Goal: Transaction & Acquisition: Purchase product/service

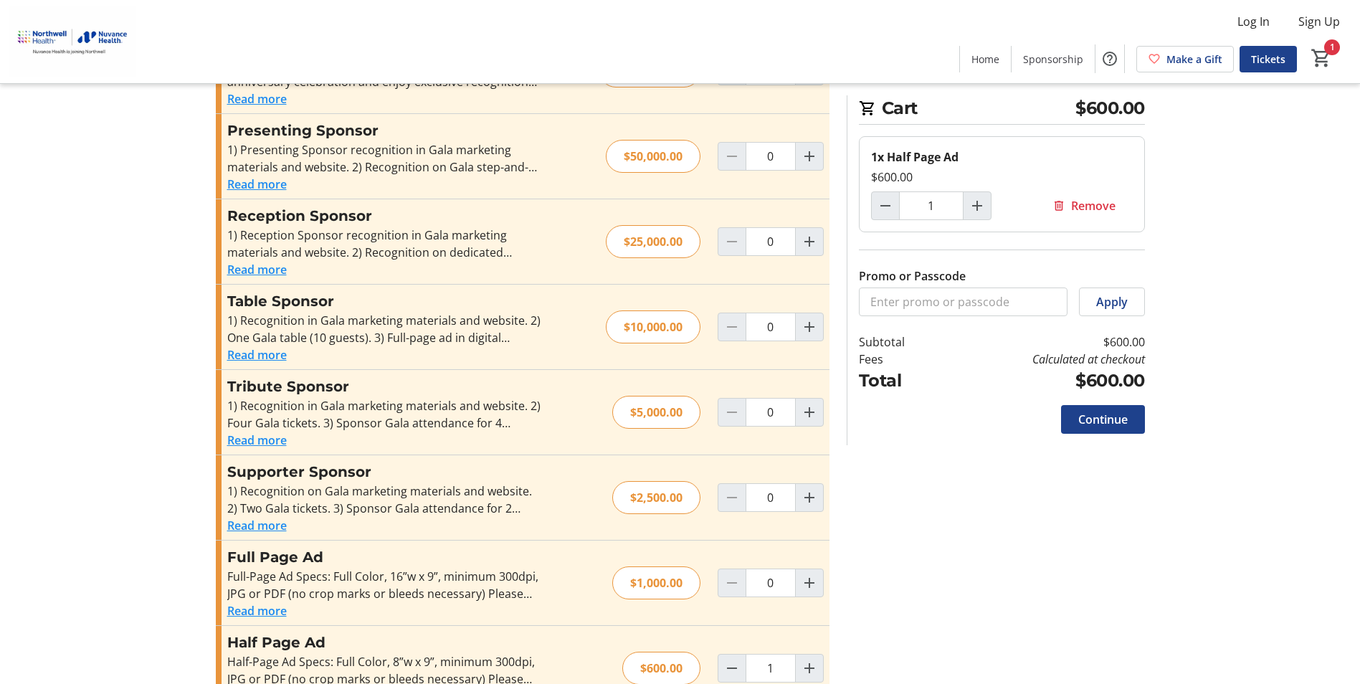
scroll to position [338, 0]
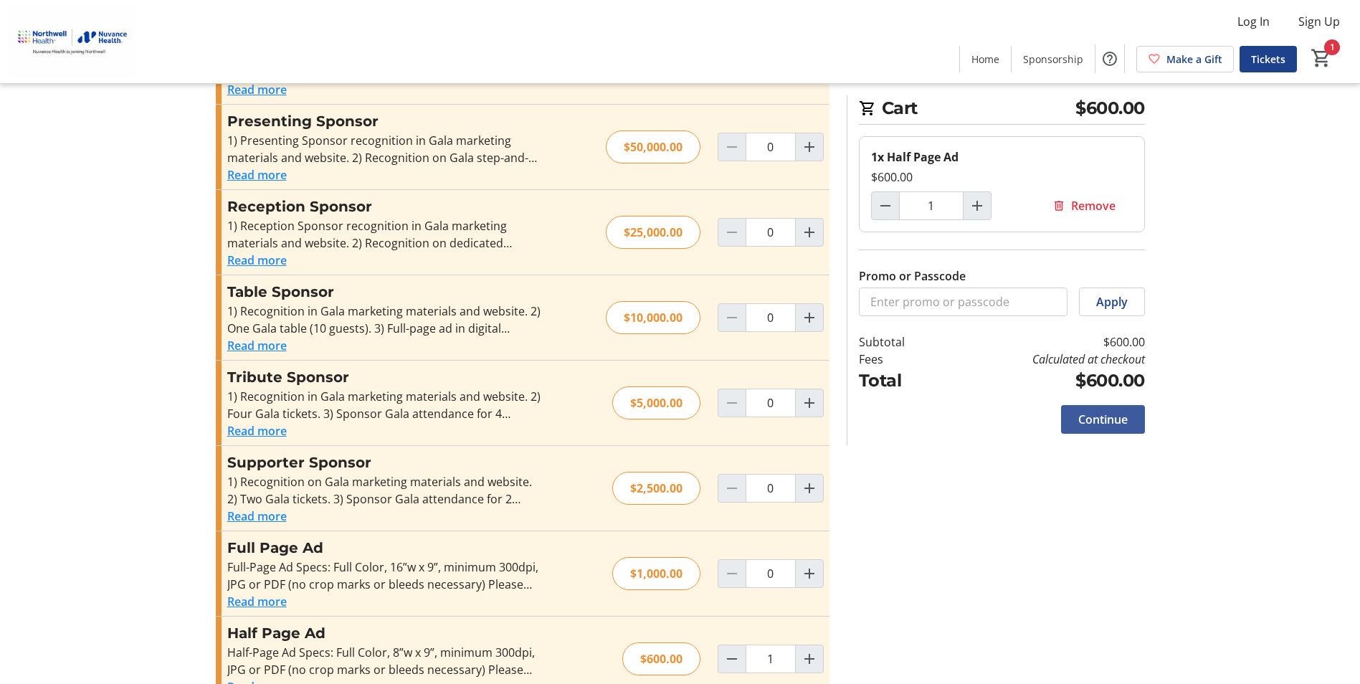
click at [1126, 414] on span "Continue" at bounding box center [1102, 419] width 49 height 17
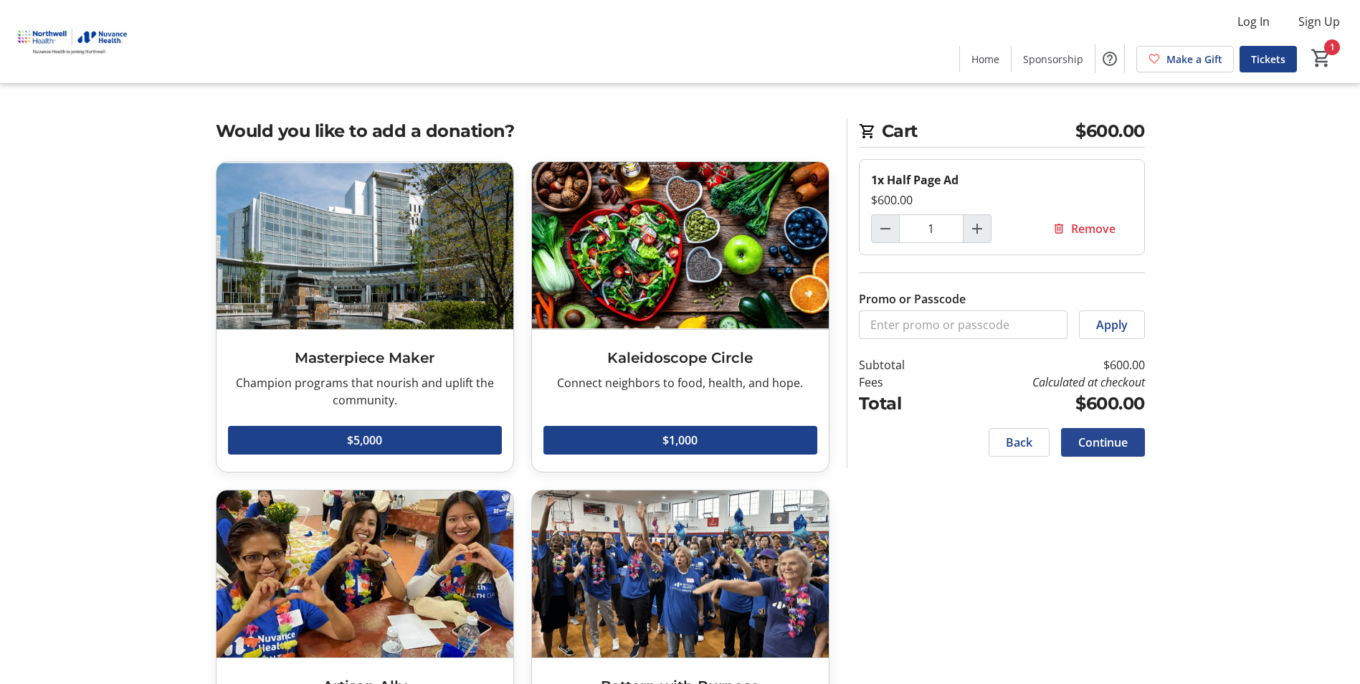
click at [1118, 437] on span "Continue" at bounding box center [1102, 442] width 49 height 17
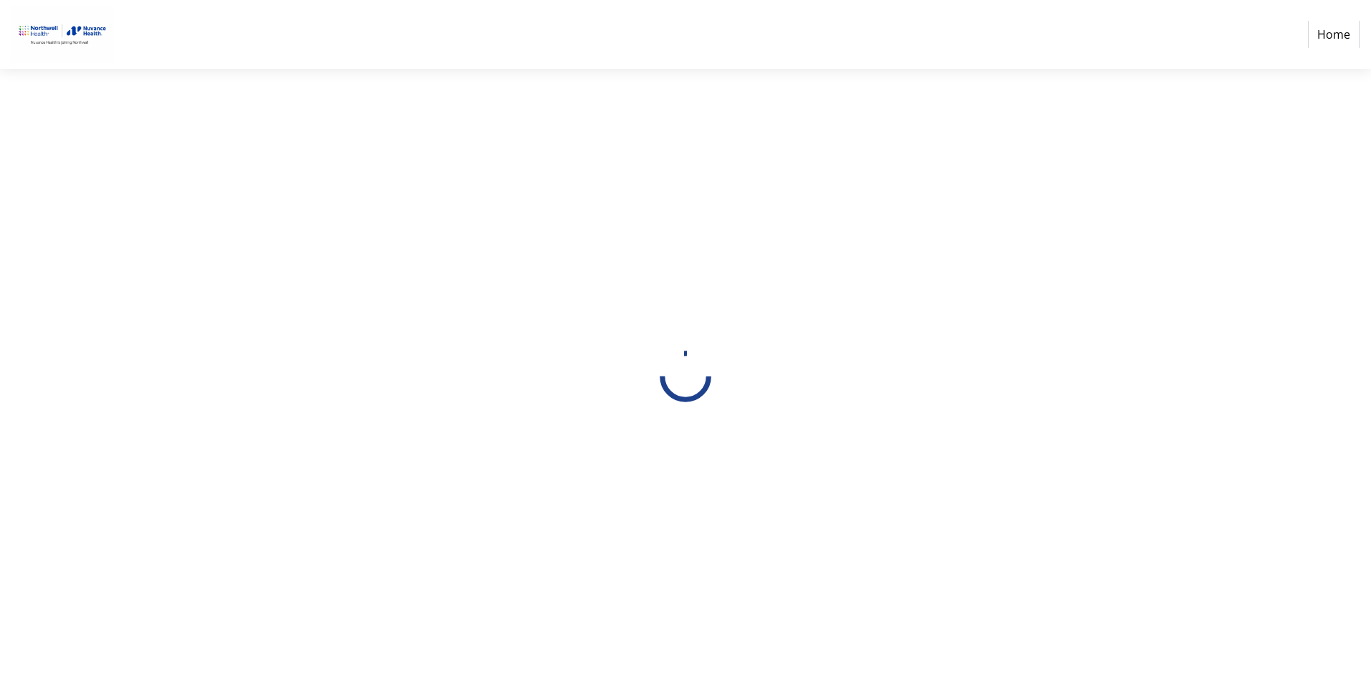
select select "US"
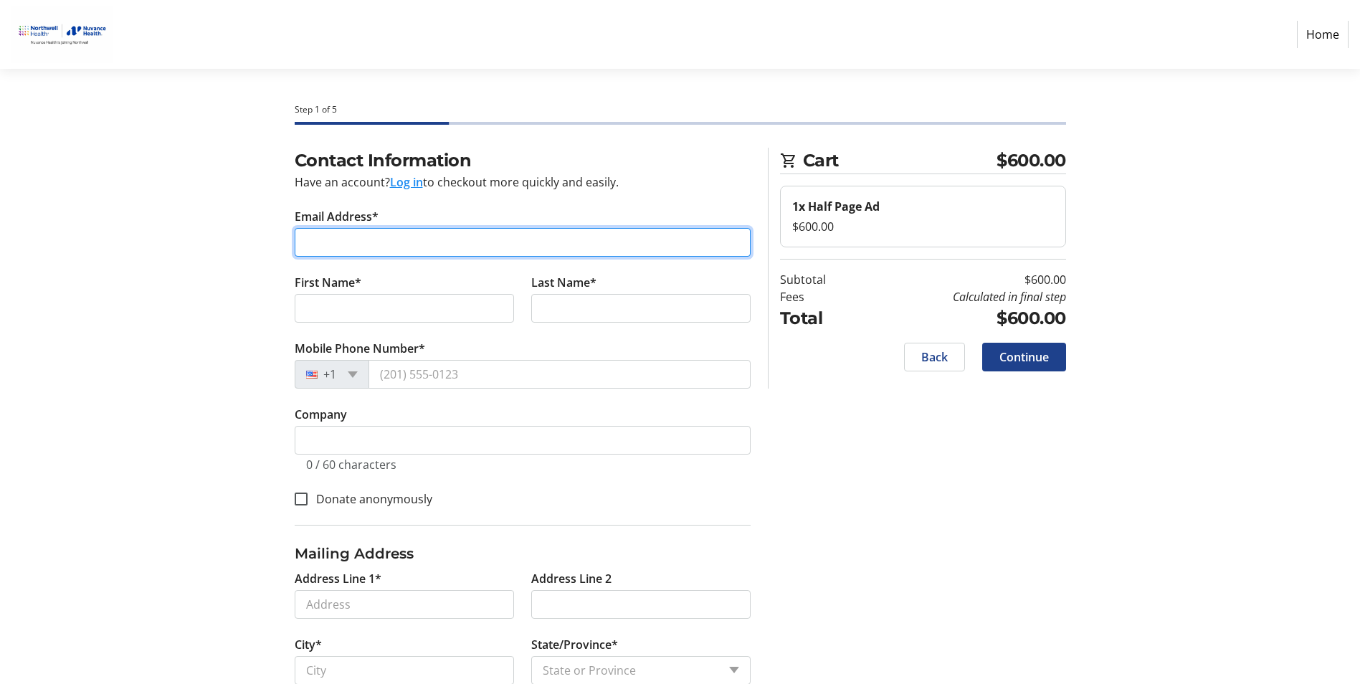
click at [575, 247] on input "Email Address*" at bounding box center [523, 242] width 456 height 29
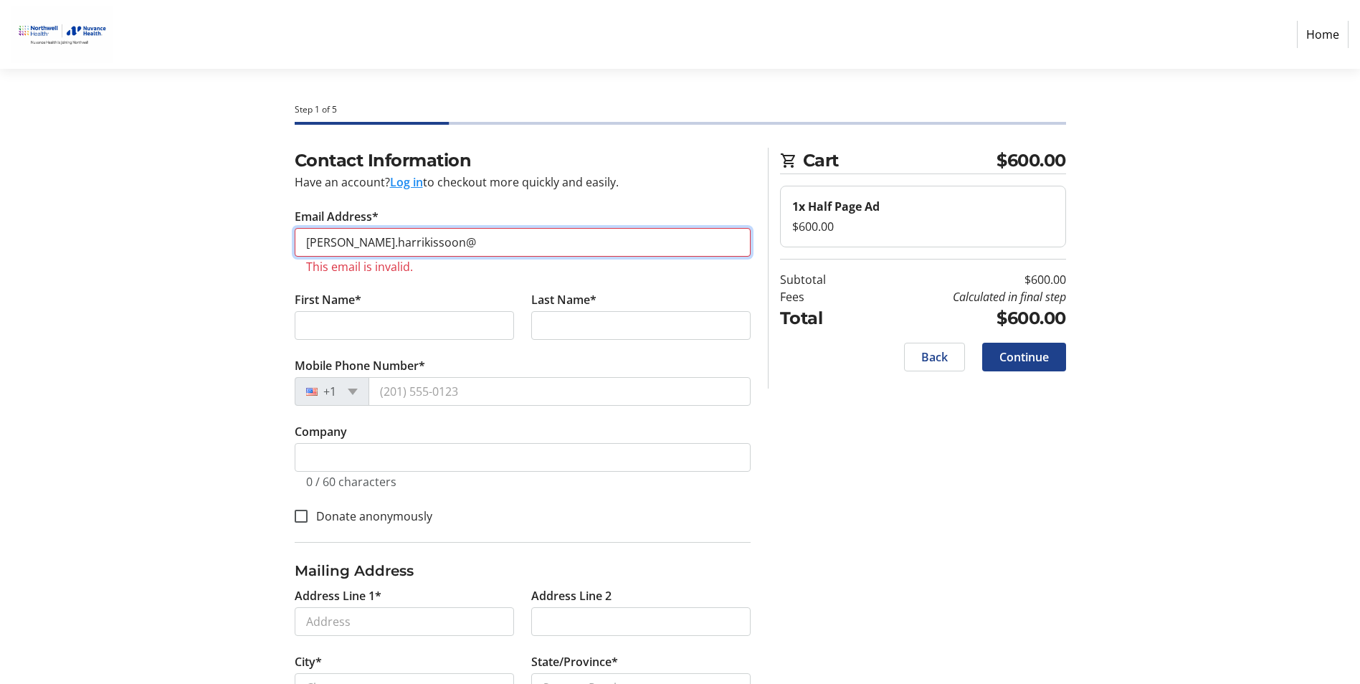
drag, startPoint x: 403, startPoint y: 249, endPoint x: 424, endPoint y: 244, distance: 21.2
drag, startPoint x: 429, startPoint y: 243, endPoint x: 288, endPoint y: 238, distance: 141.3
click at [288, 238] on div "Contact Information Have an account? Log in to checkout more quickly and easily…" at bounding box center [522, 475] width 473 height 655
paste input "[DOMAIN_NAME]"
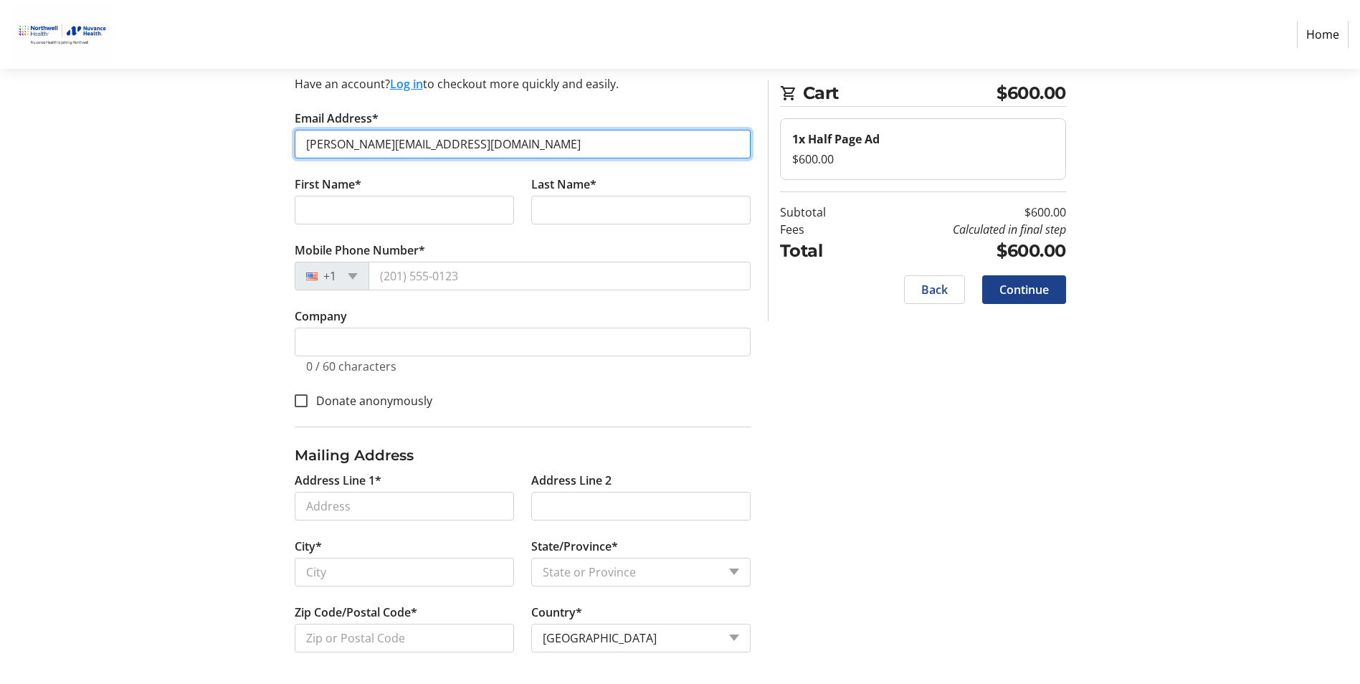
scroll to position [101, 0]
type input "[PERSON_NAME][EMAIL_ADDRESS][DOMAIN_NAME]"
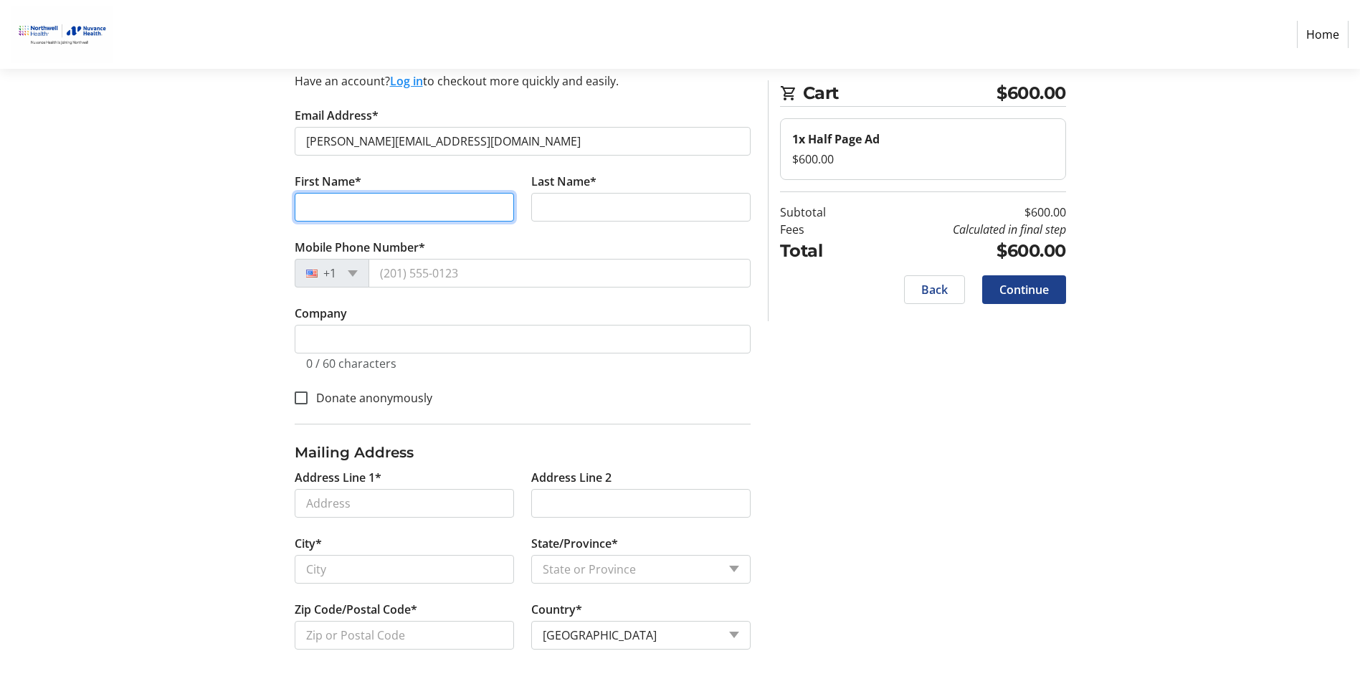
click at [427, 212] on input "First Name*" at bounding box center [404, 207] width 219 height 29
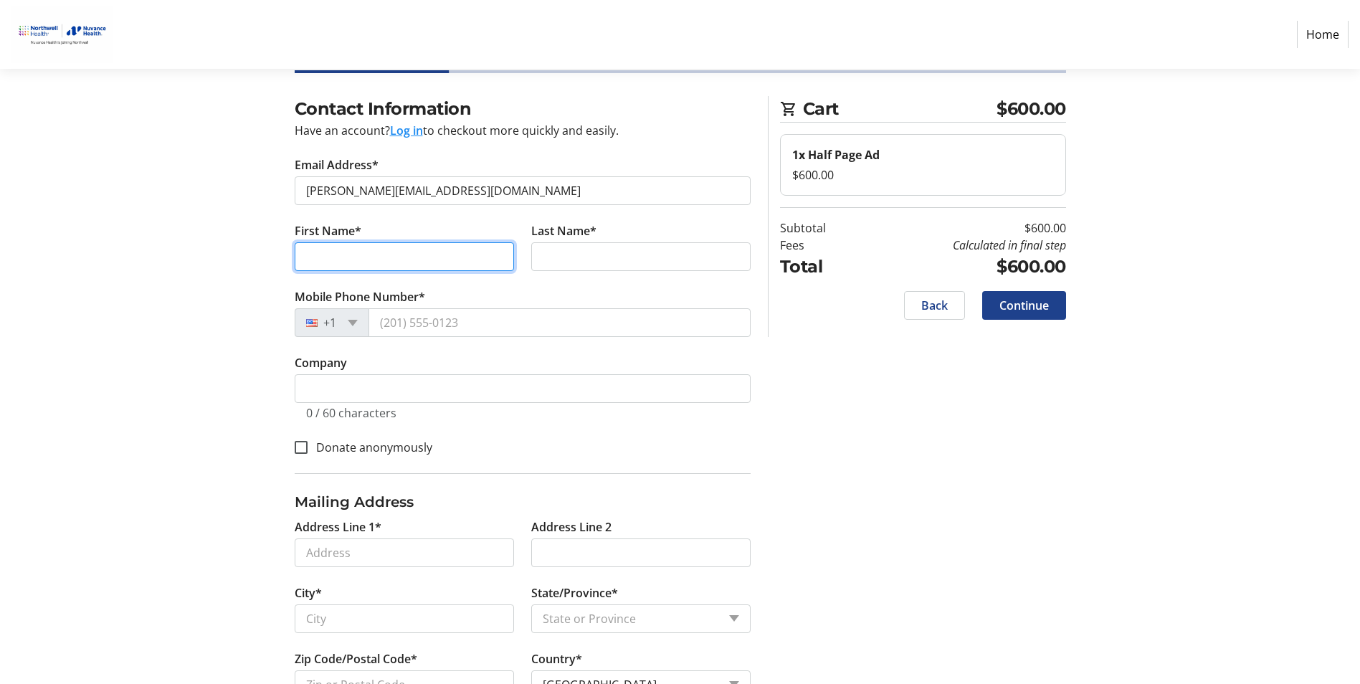
scroll to position [0, 0]
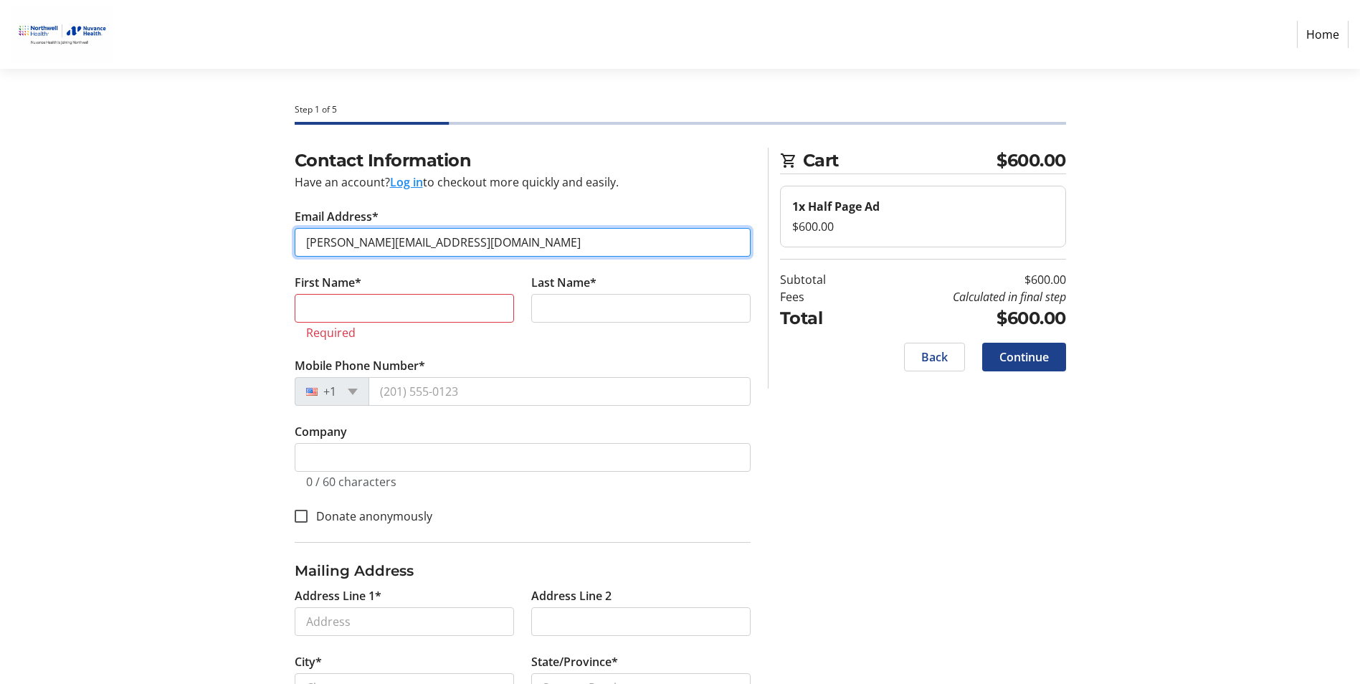
drag, startPoint x: 556, startPoint y: 243, endPoint x: 281, endPoint y: 248, distance: 274.6
click at [281, 248] on div "Contact Information Have an account? Log in to checkout more quickly and easily…" at bounding box center [680, 475] width 946 height 655
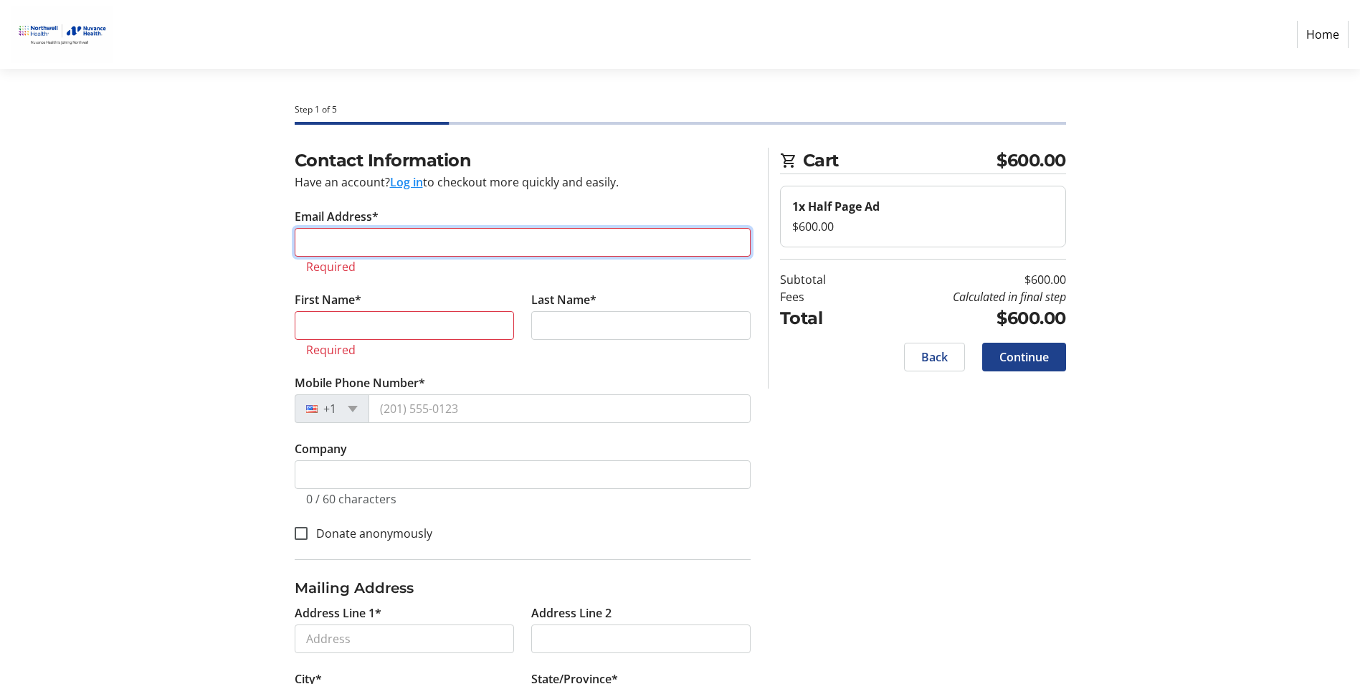
click at [409, 232] on input "Email Address*" at bounding box center [523, 242] width 456 height 29
paste input "[PERSON_NAME][EMAIL_ADDRESS][PERSON_NAME][DOMAIN_NAME]"
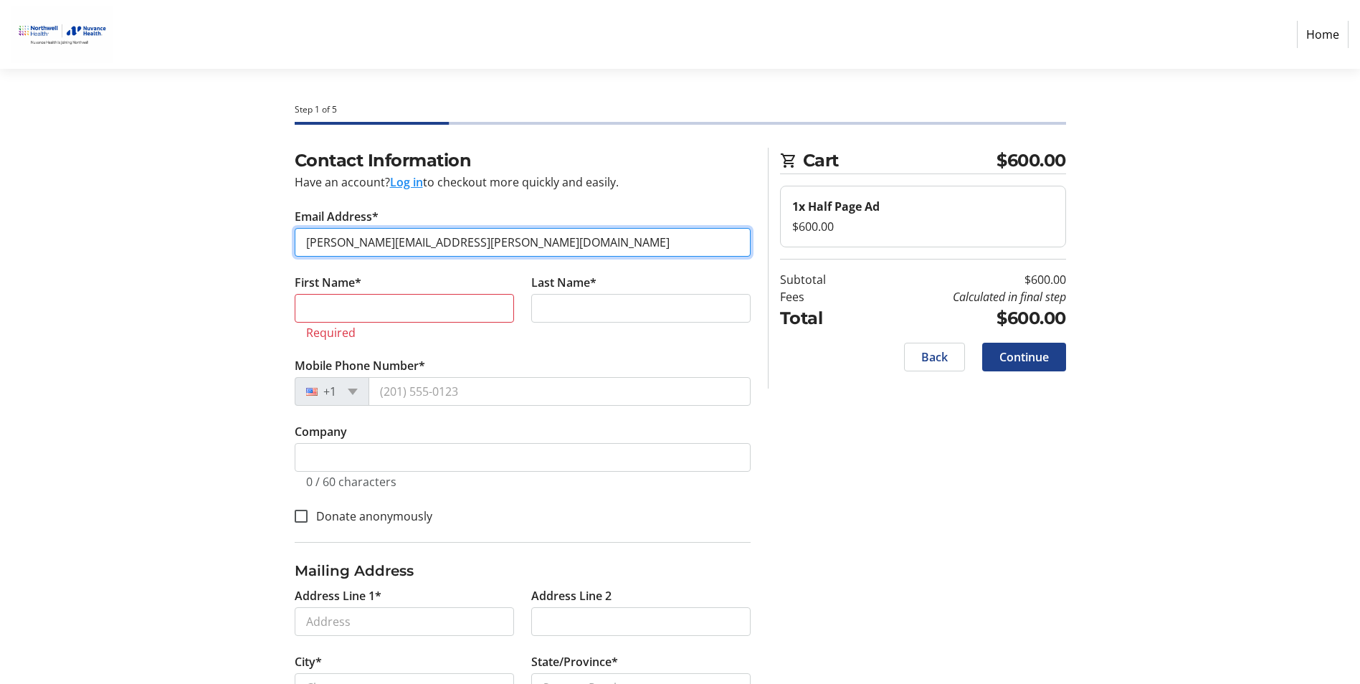
type input "[PERSON_NAME][EMAIL_ADDRESS][PERSON_NAME][DOMAIN_NAME]"
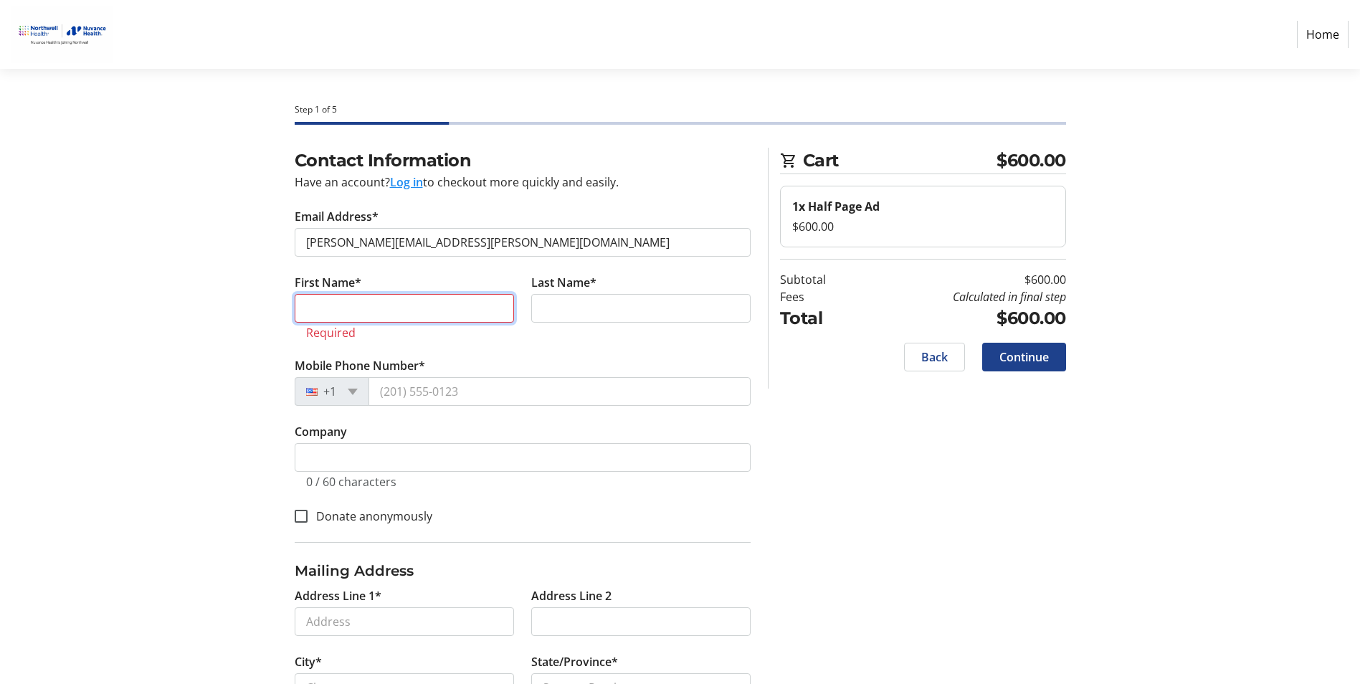
click at [439, 316] on input "First Name*" at bounding box center [404, 308] width 219 height 29
click at [455, 320] on input "First Name*" at bounding box center [404, 308] width 219 height 29
paste input "[PERSON_NAME]"
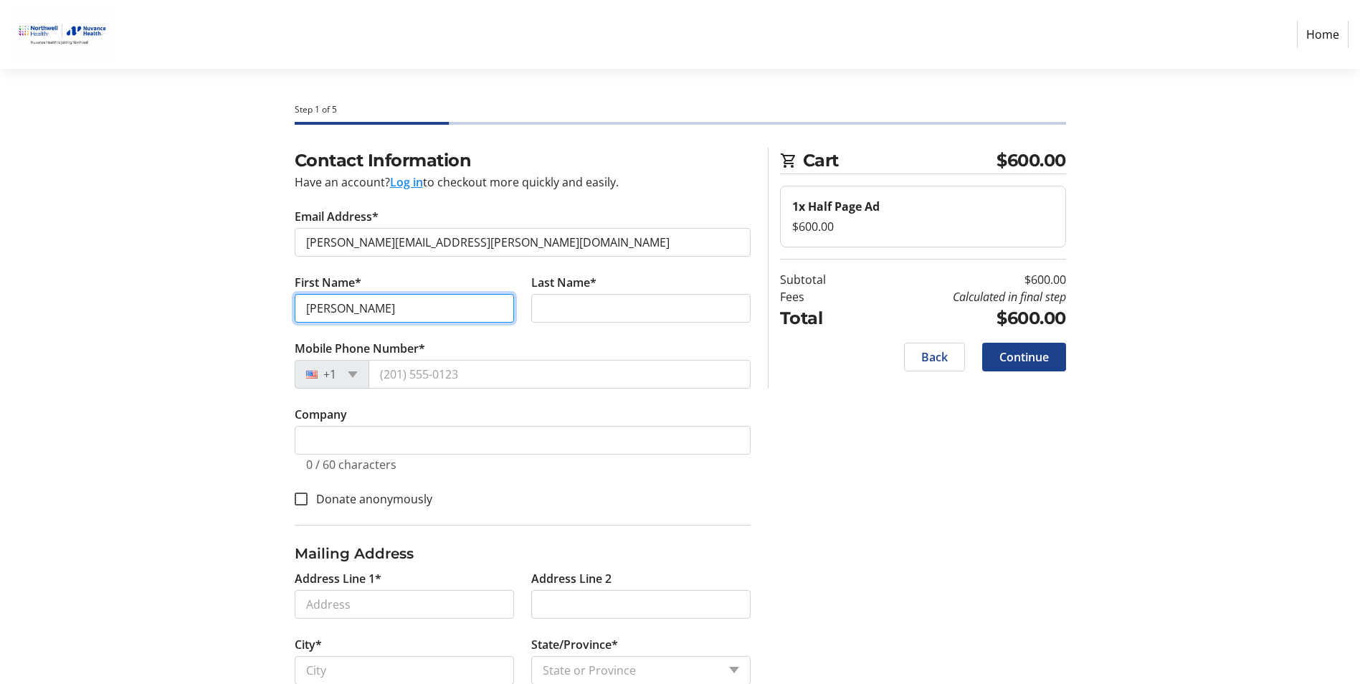
type input "[PERSON_NAME]"
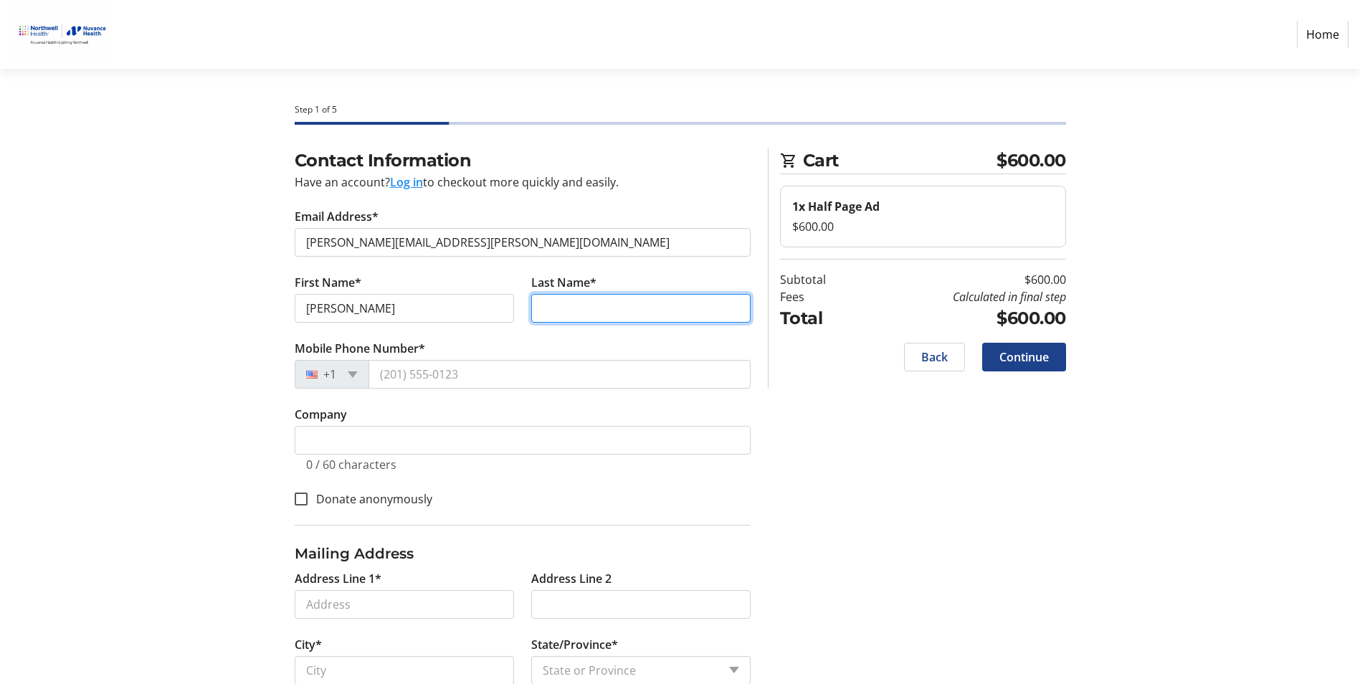
click at [623, 302] on input "Last Name*" at bounding box center [640, 308] width 219 height 29
type input "J"
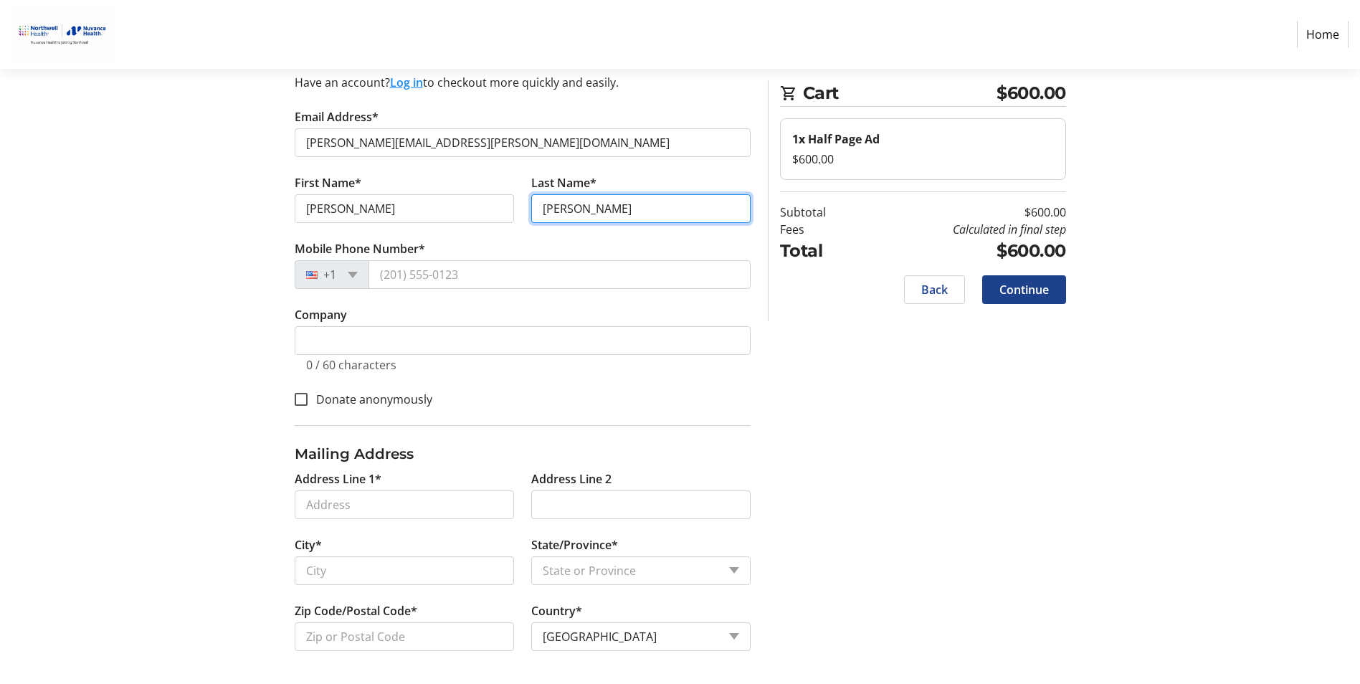
scroll to position [101, 0]
type input "[PERSON_NAME]"
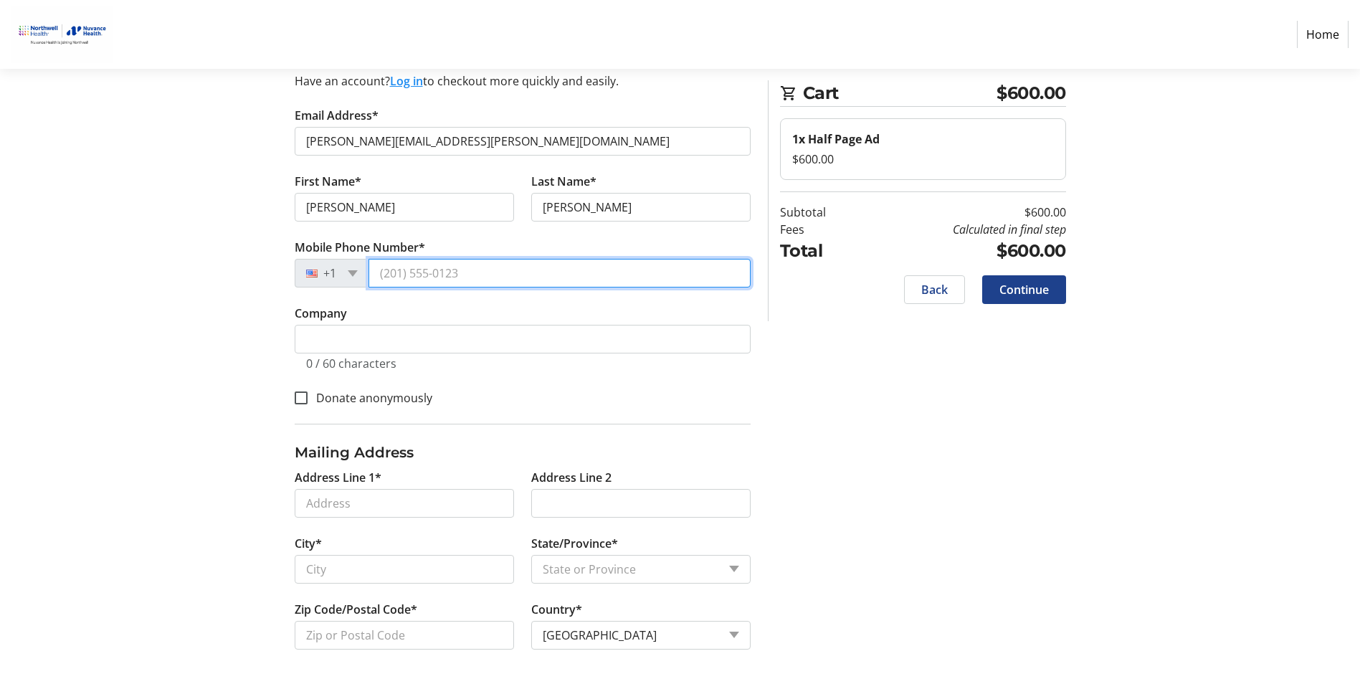
click at [488, 275] on input "Mobile Phone Number*" at bounding box center [560, 273] width 382 height 29
type input "[PHONE_NUMBER]"
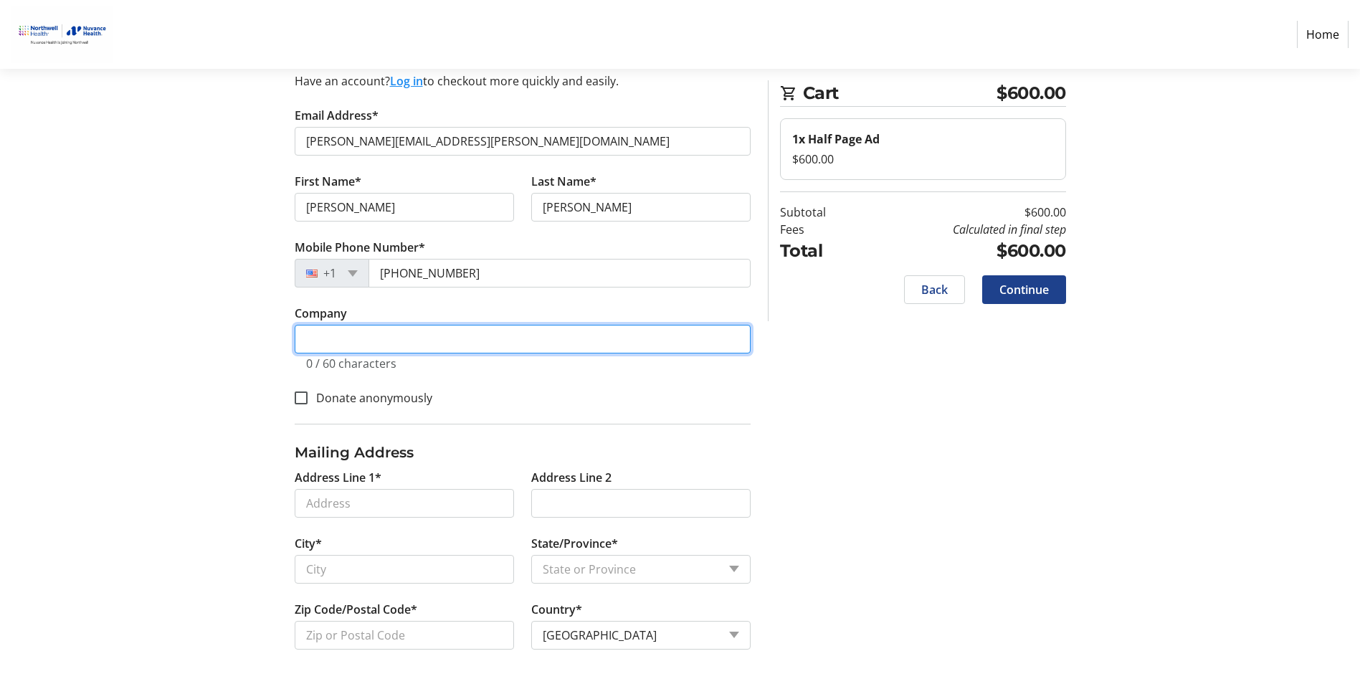
click at [470, 328] on input "Company" at bounding box center [523, 339] width 456 height 29
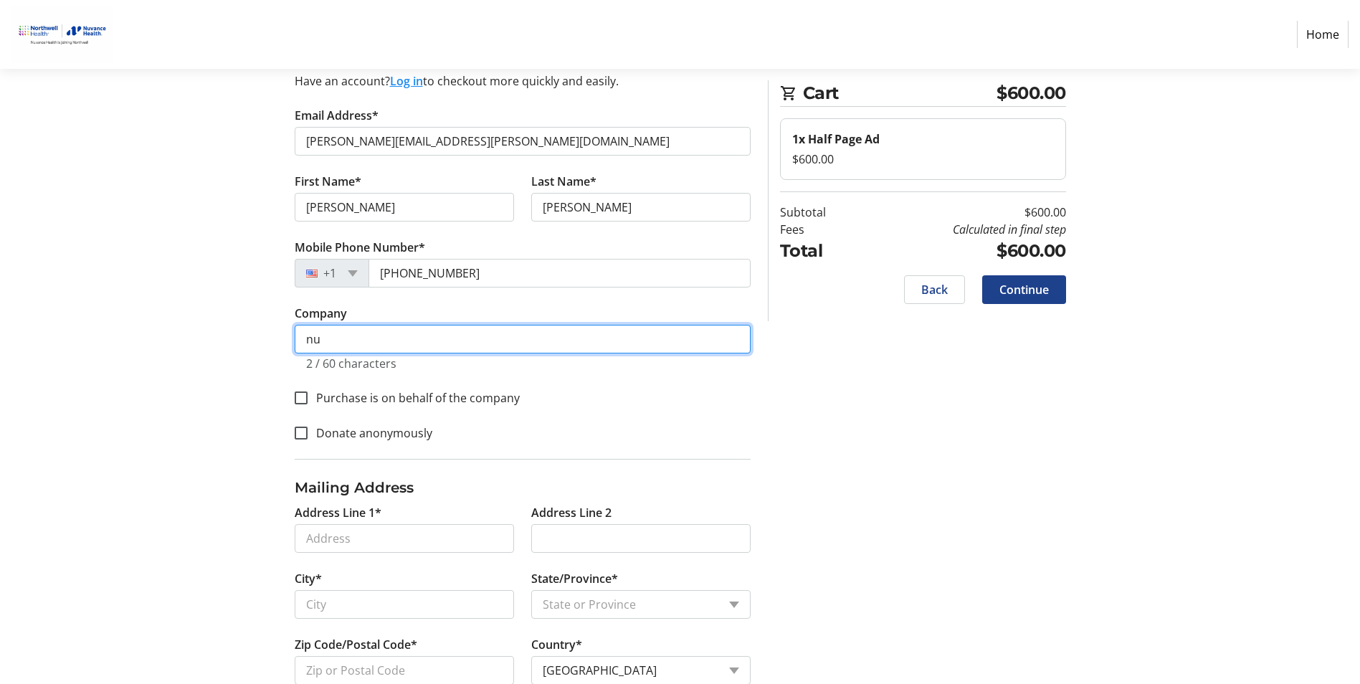
type input "n"
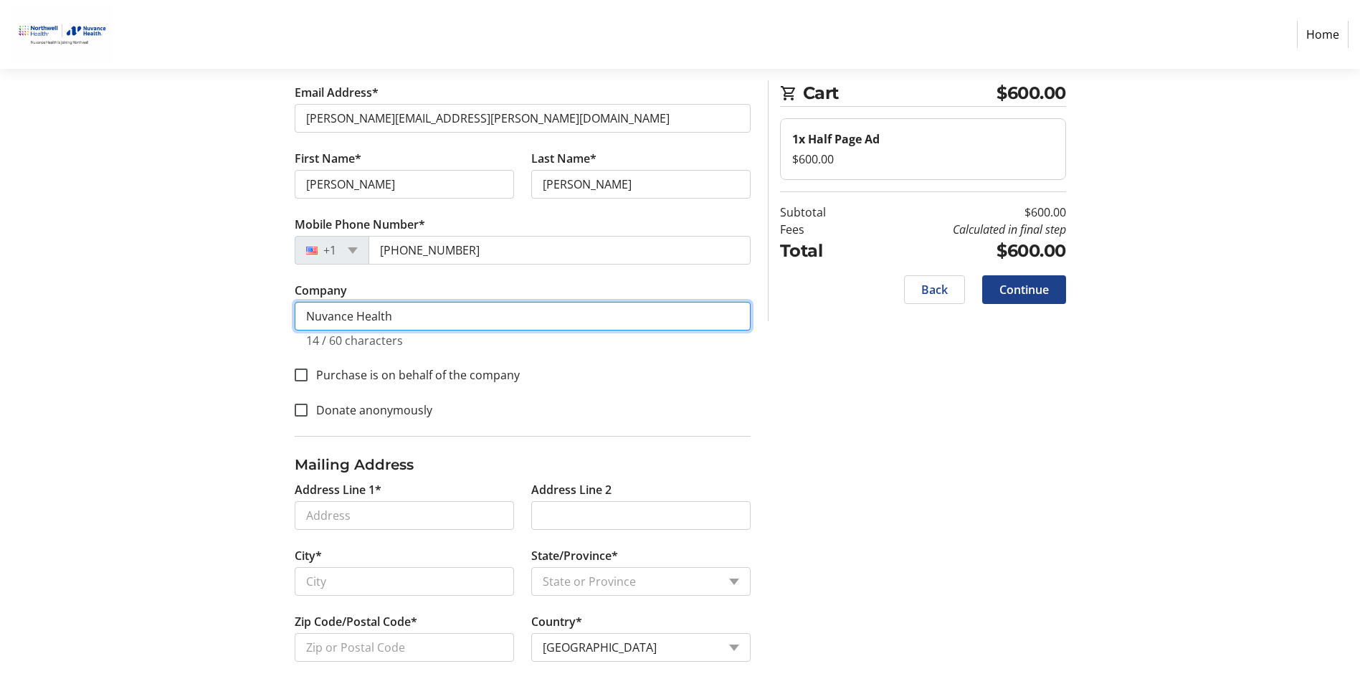
scroll to position [136, 0]
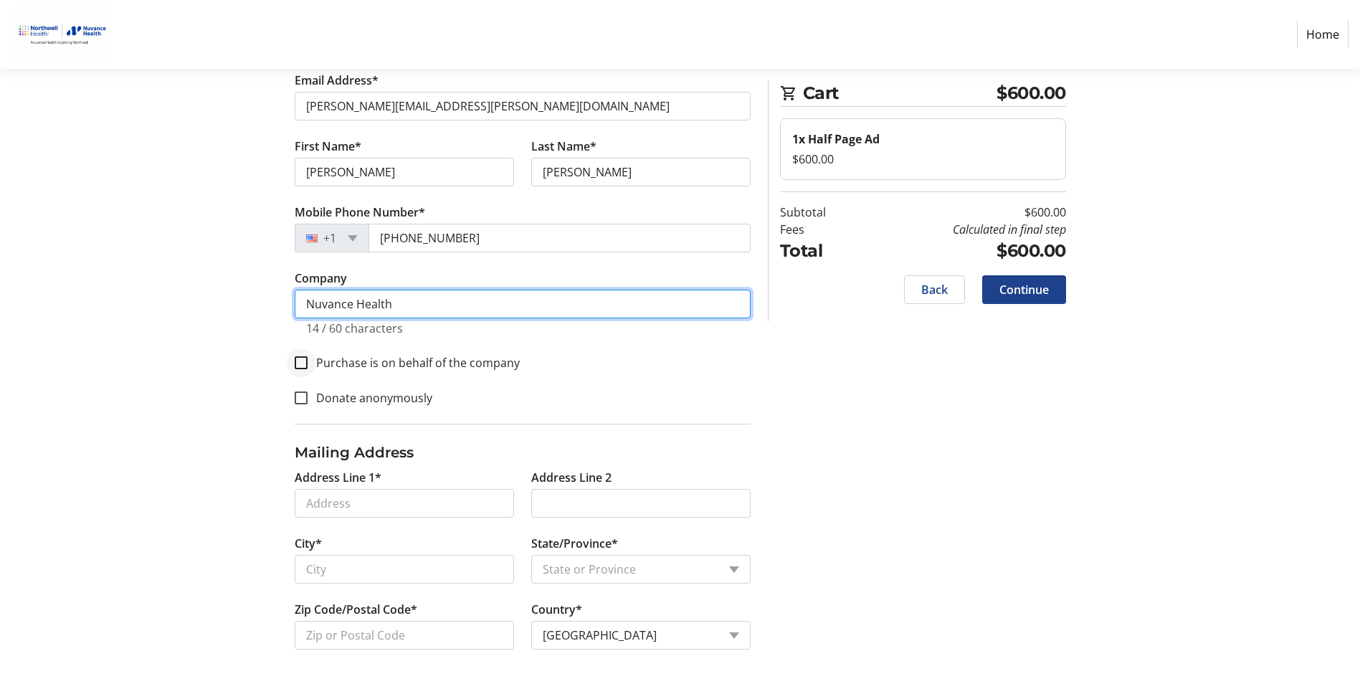
type input "Nuvance Health"
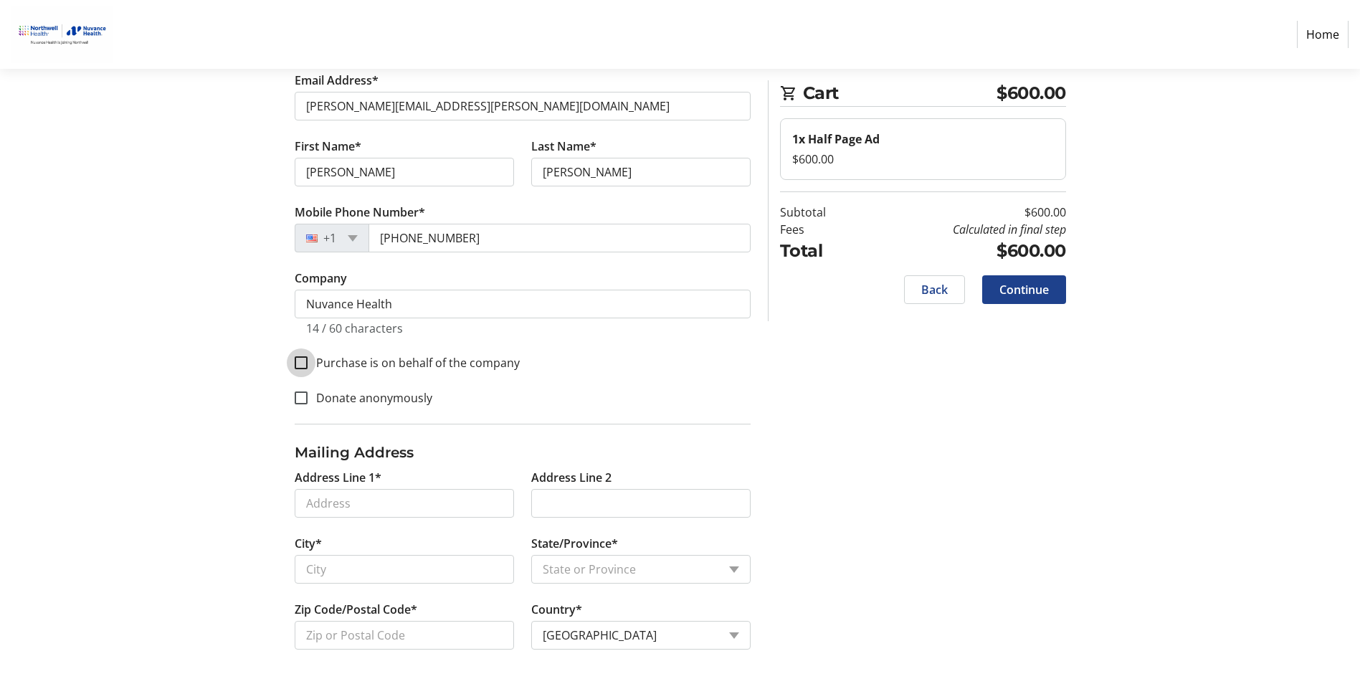
click at [304, 364] on input "Purchase is on behalf of the company" at bounding box center [301, 362] width 13 height 13
checkbox input "true"
click at [384, 506] on input "Address Line 1*" at bounding box center [404, 503] width 219 height 29
type input "[STREET_ADDRESS][PERSON_NAME]"
type input "Danbury"
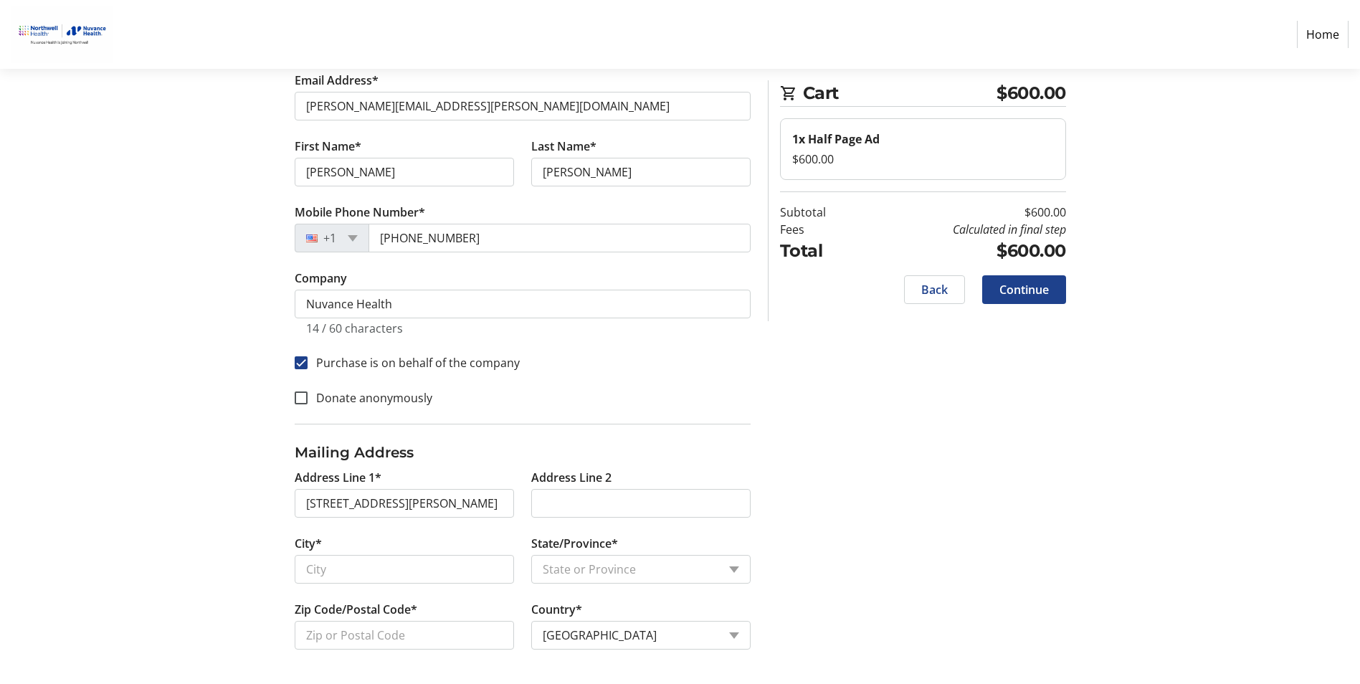
select select "CT"
type input "06810"
click at [1014, 285] on span "Continue" at bounding box center [1023, 289] width 49 height 17
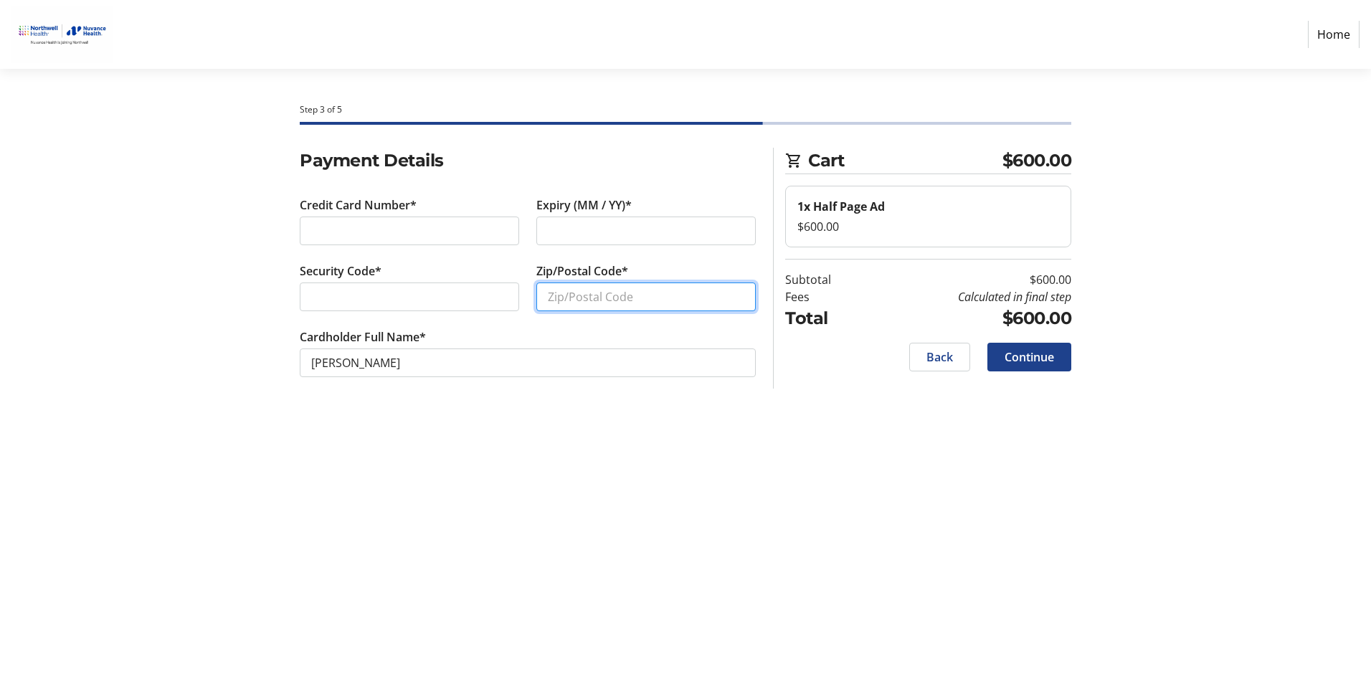
click at [610, 296] on input "Zip/Postal Code*" at bounding box center [645, 296] width 219 height 29
type input "06810"
click at [1027, 355] on span "Continue" at bounding box center [1028, 356] width 49 height 17
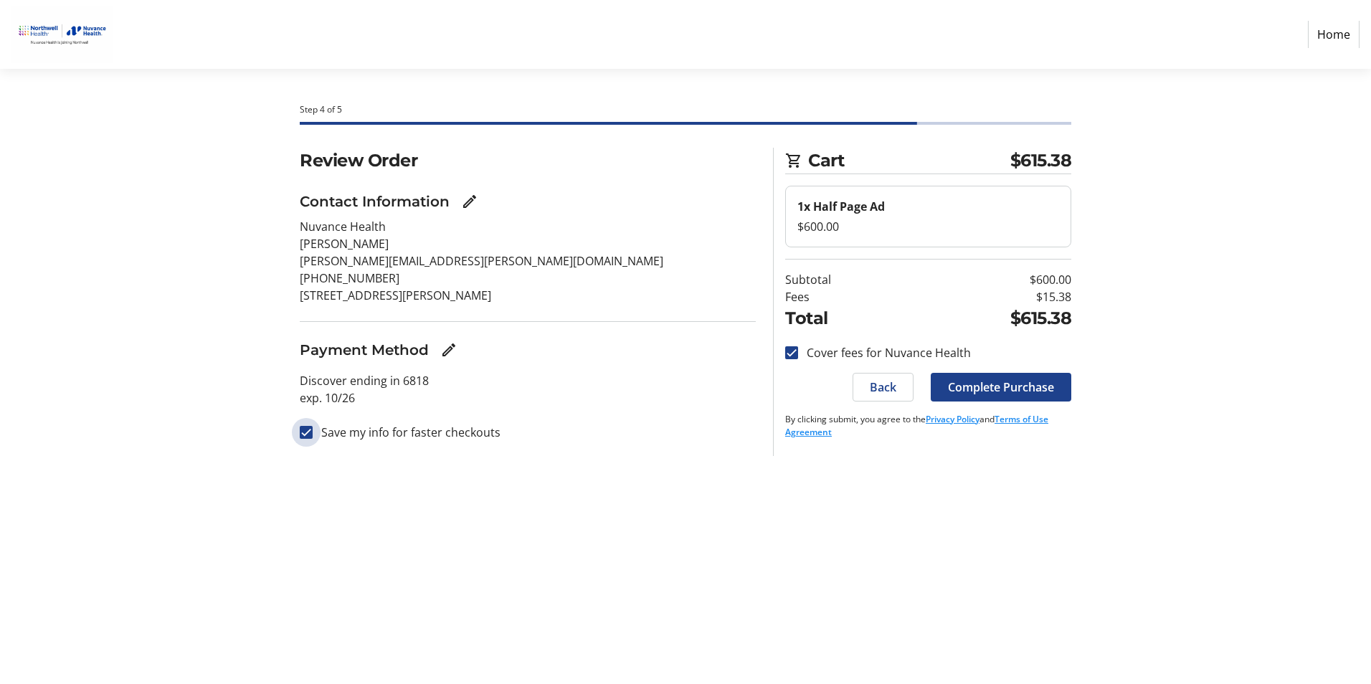
click at [308, 434] on input "Save my info for faster checkouts" at bounding box center [306, 432] width 13 height 13
checkbox input "false"
click at [1017, 392] on span "Complete Purchase" at bounding box center [1001, 387] width 106 height 17
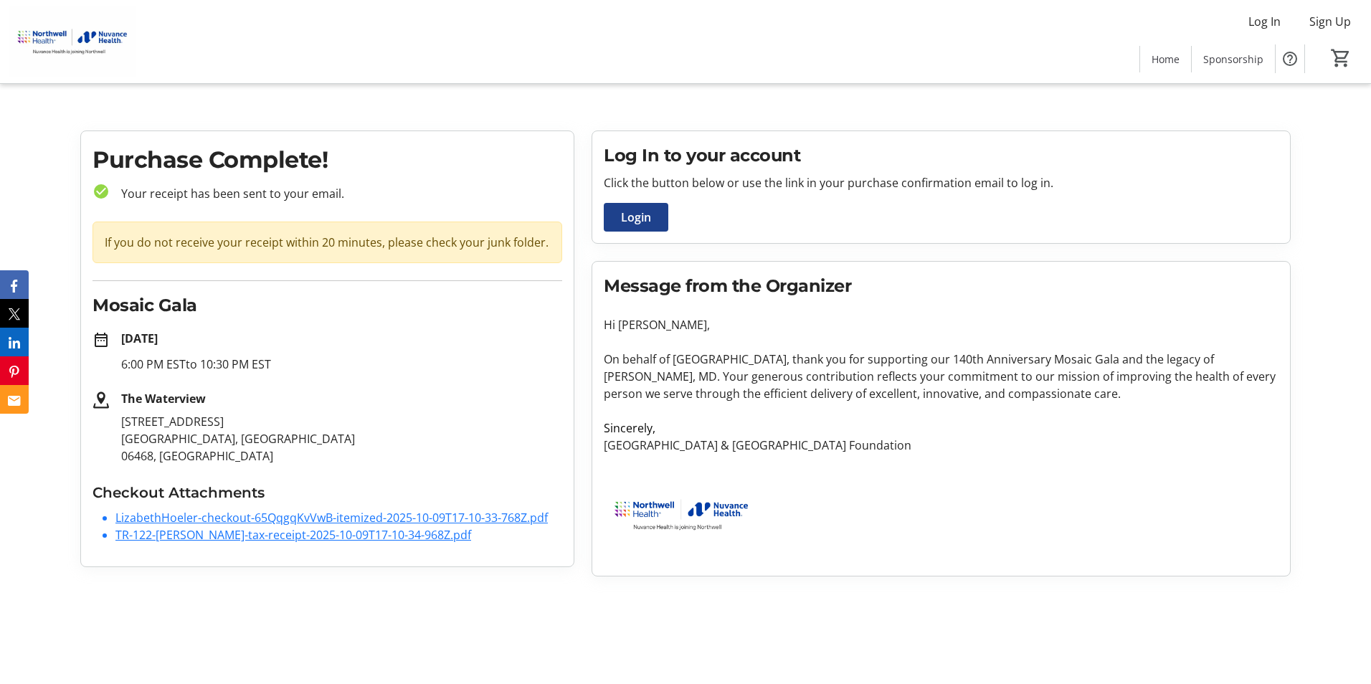
drag, startPoint x: 367, startPoint y: 525, endPoint x: 300, endPoint y: 568, distance: 79.3
click at [294, 577] on div "Purchase Complete! check_circle Your receipt has been sent to your email. If yo…" at bounding box center [685, 358] width 1227 height 457
